Goal: Task Accomplishment & Management: Complete application form

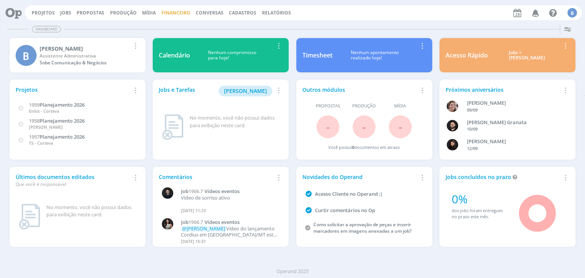
click at [171, 10] on link "Financeiro" at bounding box center [175, 13] width 29 height 6
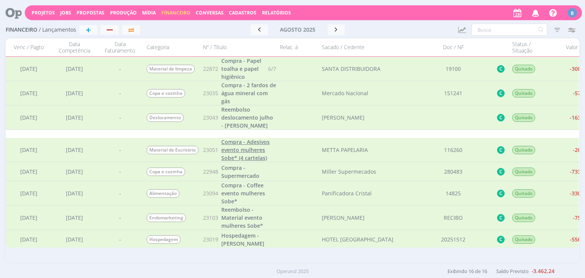
scroll to position [38, 0]
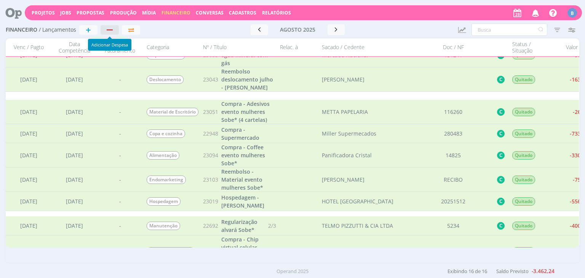
click at [111, 31] on div "button" at bounding box center [110, 29] width 10 height 5
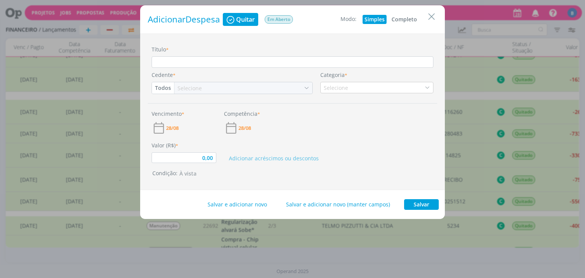
click at [407, 16] on button "Completo" at bounding box center [403, 19] width 29 height 9
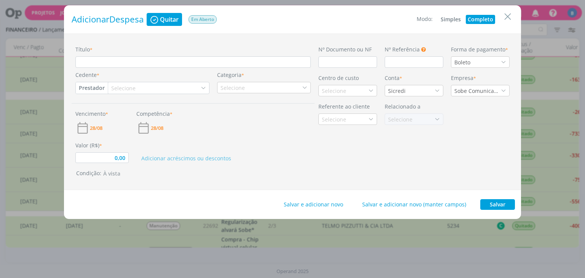
type input "0,00"
paste input "Compra - Coffee evento mulheres Sobe*"
type input "Compra - Coffee evento mulheres Sobe*"
type input "0,00"
click at [104, 63] on input "Compra - Coffee evento mulheres Sobe*" at bounding box center [192, 61] width 235 height 11
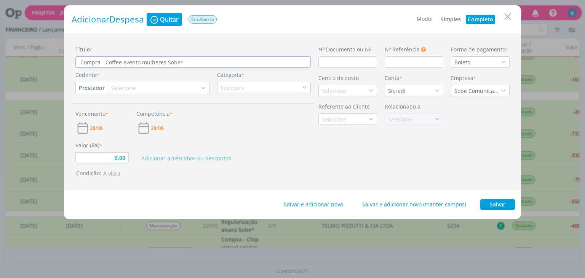
drag, startPoint x: 187, startPoint y: 60, endPoint x: 125, endPoint y: 59, distance: 62.1
click at [125, 59] on input "Compra - Coffee evento mulheres Sobe*" at bounding box center [192, 61] width 235 height 11
type input "Compra - Coffee e"
type input "0,00"
type input "Compra - Coffee er"
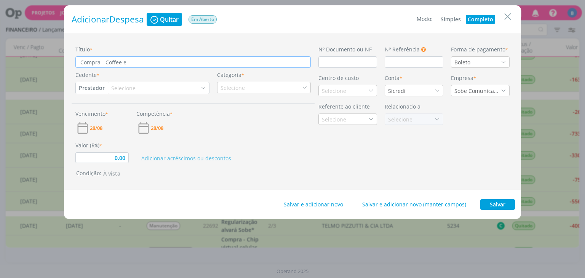
type input "0,00"
type input "Compra - Coffee ere"
type input "0,00"
type input "Compra - Coffee ereu"
type input "0,00"
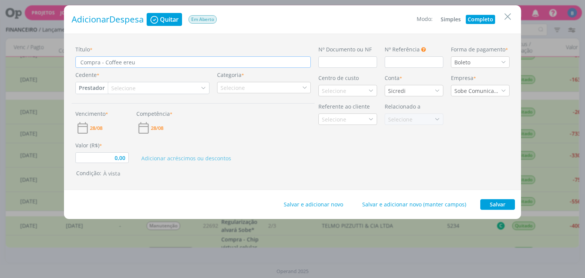
type input "Compra - Coffee ereun"
type input "0,00"
type input "Compra - Coffee ereuni"
type input "0,00"
type input "Compra - Coffee ereun"
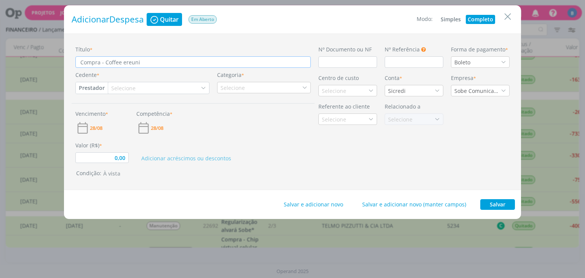
type input "0,00"
type input "Compra - Coffee ereu"
type input "0,00"
type input "Compra - Coffee ere"
type input "0,00"
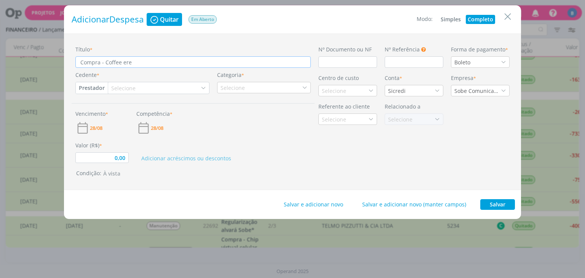
type input "Compra - Coffee er"
type input "0,00"
type input "Compra - Coffee e"
type input "0,00"
type input "Compra - Coffee"
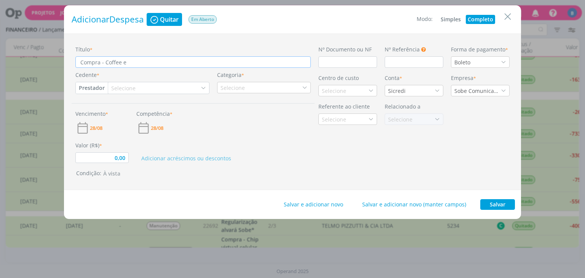
type input "0,00"
type input "Compra - Coffee r"
type input "0,00"
type input "Compra - Coffee re"
type input "0,00"
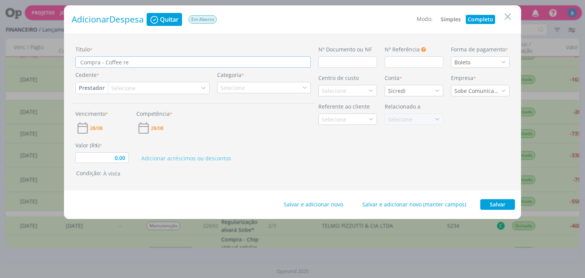
type input "Compra - Coffee reu"
type input "0,00"
type input "Compra - Coffee reun"
type input "0,00"
type input "Compra - Coffee reuni"
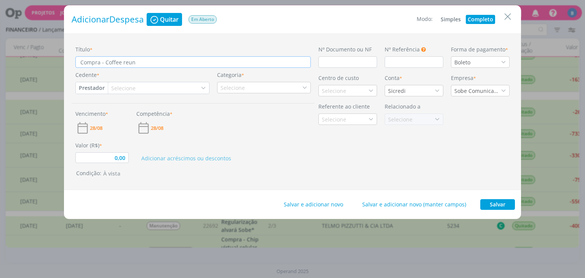
type input "0,00"
type input "Compra - Coffee reuniõ"
type input "0,00"
type input "Compra - Coffee reuniõe"
type input "0,00"
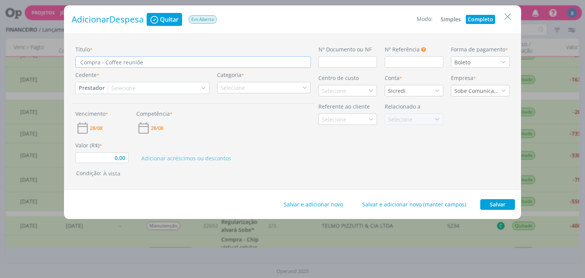
type input "Compra - Coffee reuniões"
type input "0,00"
type input "Compra - Coffee reuniões"
type input "0,00"
type input "Compra - Coffee reuniões C"
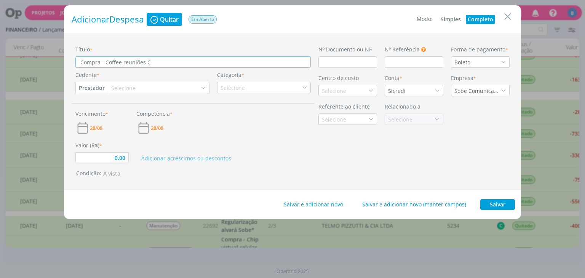
type input "0,00"
type input "Compra - Coffee reuniões Co"
type input "0,00"
type input "Compra - Coffee reuniões Cor"
type input "0,00"
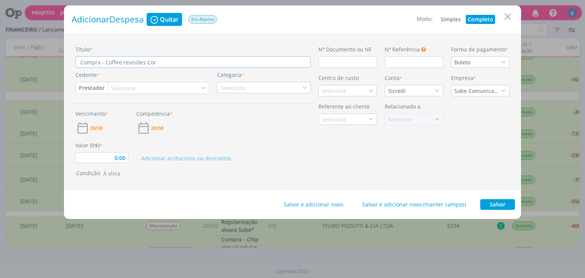
type input "Compra - Coffee reuniões Cort"
type input "0,00"
type input "Compra - Coffee reuniões Corte"
type input "0,00"
type input "Compra - Coffee reuniões Cortev"
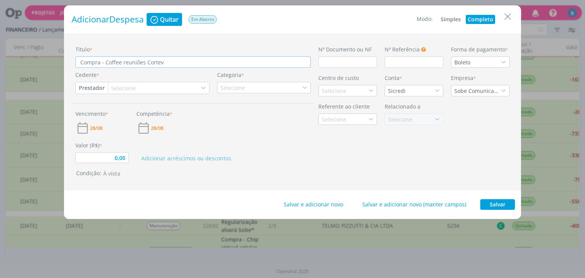
type input "0,00"
type input "Compra - Coffee reuniões Corteva"
type input "0,00"
click at [91, 90] on button "Prestador" at bounding box center [92, 87] width 32 height 11
type input "Compra - Coffee reuniões Corteva"
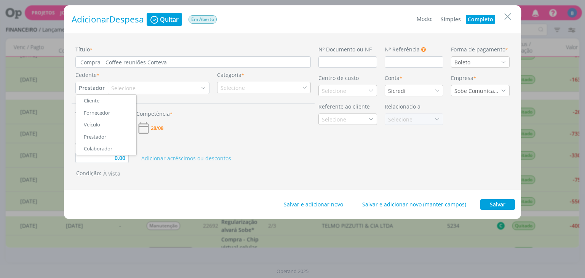
click at [101, 110] on link "Fornecedor" at bounding box center [106, 113] width 60 height 12
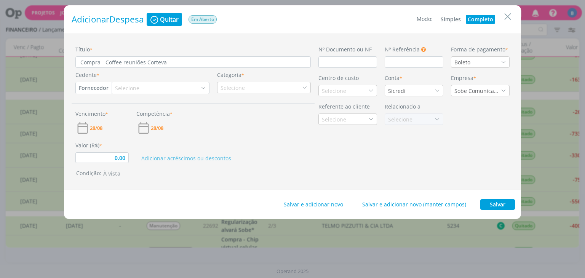
type input "0,00"
click at [128, 93] on div "Selecione" at bounding box center [160, 87] width 97 height 11
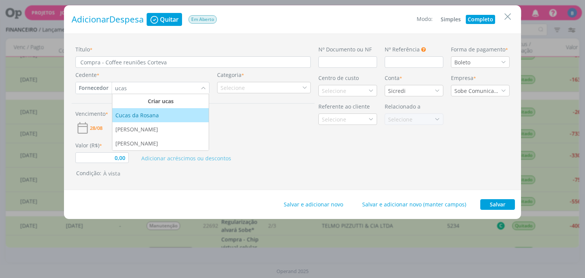
type input "ucas"
click at [141, 114] on div "Cucas da Rosana" at bounding box center [137, 115] width 45 height 8
type input "0,00"
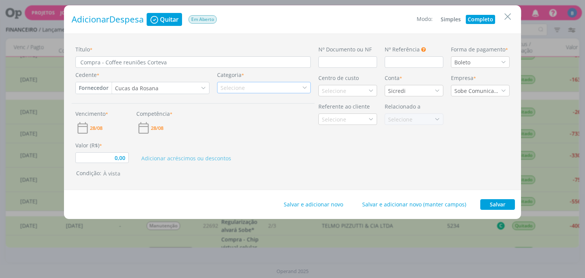
click at [234, 90] on div "Selecione" at bounding box center [233, 88] width 26 height 8
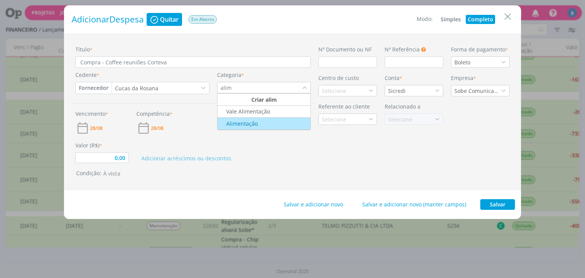
type input "alim"
click at [236, 126] on div "Alimentação" at bounding box center [238, 124] width 39 height 8
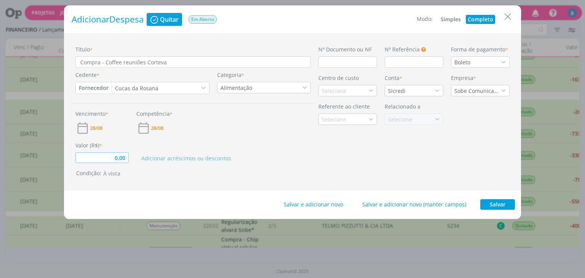
click at [125, 160] on input "0,00" at bounding box center [101, 157] width 53 height 11
click at [332, 58] on input "dialog" at bounding box center [347, 61] width 59 height 11
type input "160,50"
type input "1"
type input "160,50"
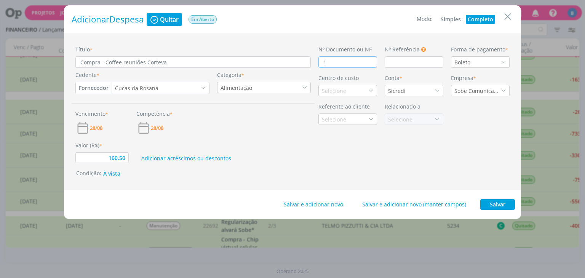
type input "14"
type input "160,50"
type input "147"
click at [479, 66] on div "Boleto" at bounding box center [480, 61] width 59 height 11
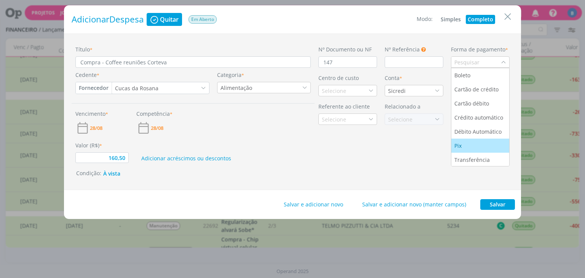
click at [463, 150] on li "Pix" at bounding box center [480, 146] width 58 height 14
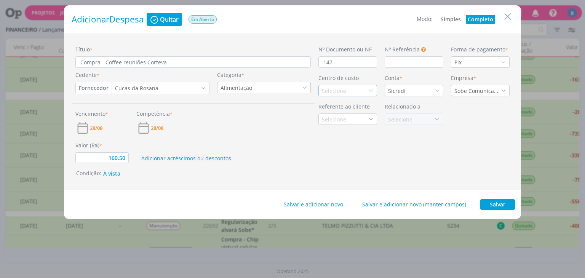
click at [344, 90] on div "Selecione" at bounding box center [335, 91] width 26 height 8
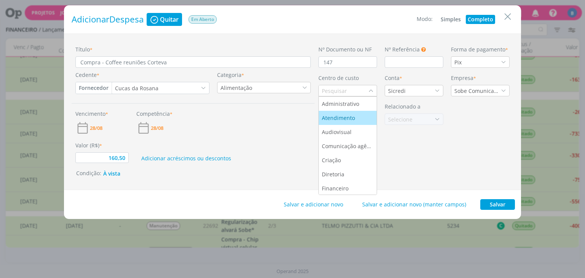
click at [334, 121] on div "Atendimento" at bounding box center [339, 118] width 35 height 8
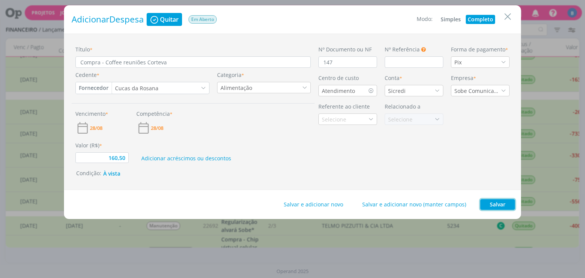
click at [488, 207] on button "Salvar" at bounding box center [497, 204] width 35 height 11
type input "160,50"
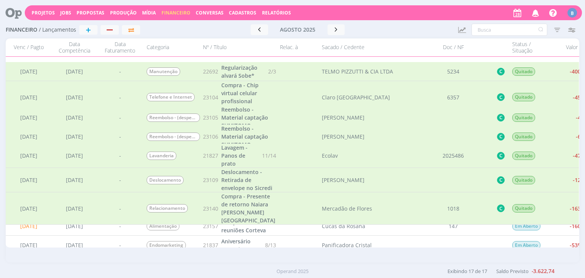
scroll to position [219, 0]
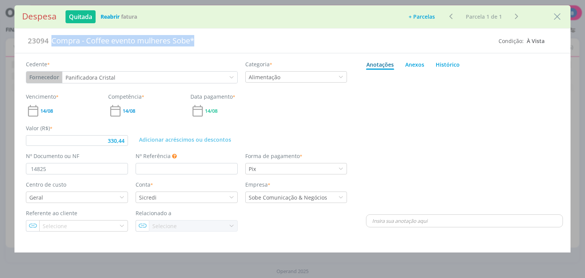
click at [40, 46] on div "23094 Compra - Coffee evento mulheres Sobe*" at bounding box center [260, 40] width 476 height 17
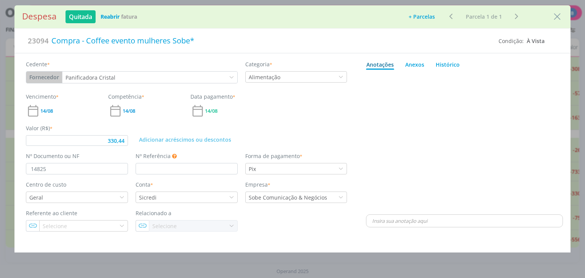
type input "330,44"
